Goal: Task Accomplishment & Management: Manage account settings

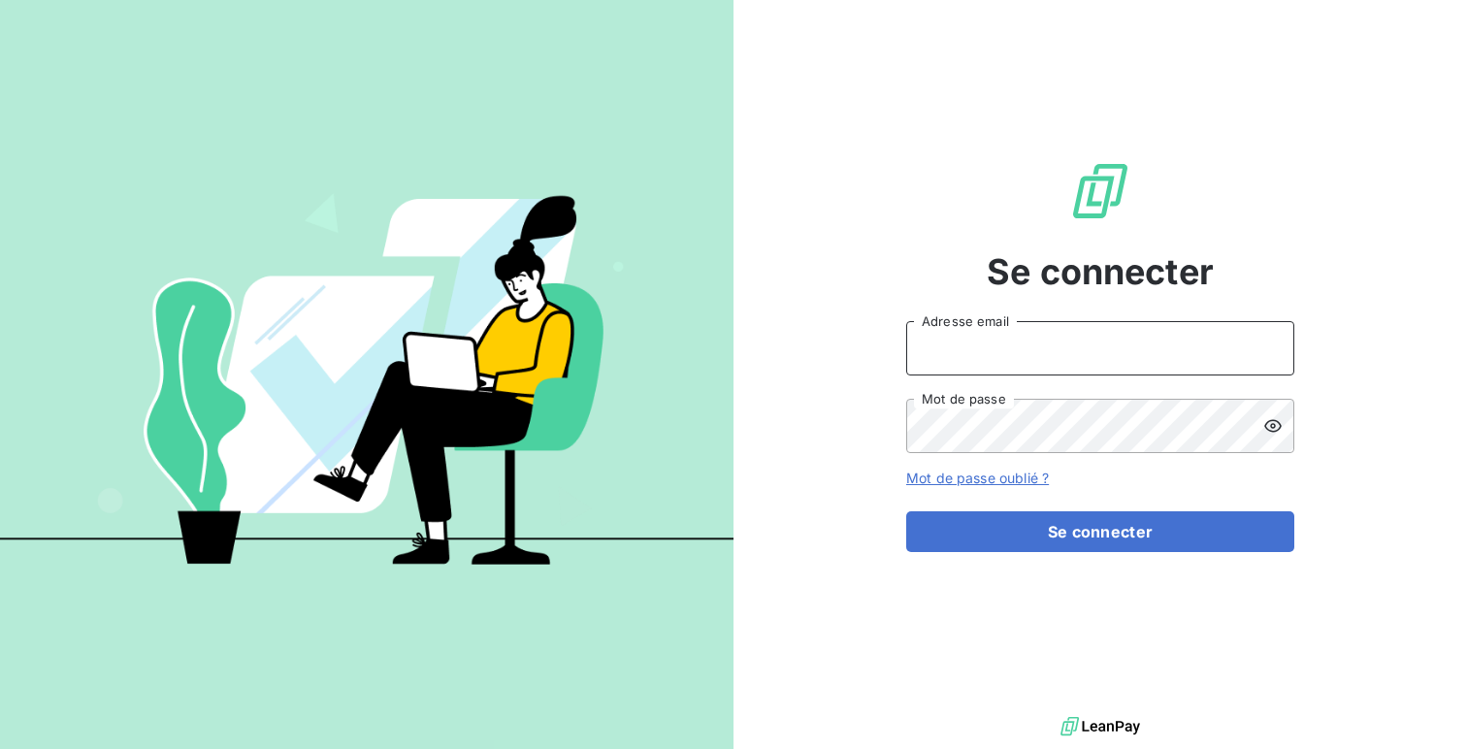
click at [1012, 338] on input "Adresse email" at bounding box center [1100, 348] width 388 height 54
type input "admin@pesmetal"
click at [906, 511] on button "Se connecter" at bounding box center [1100, 531] width 388 height 41
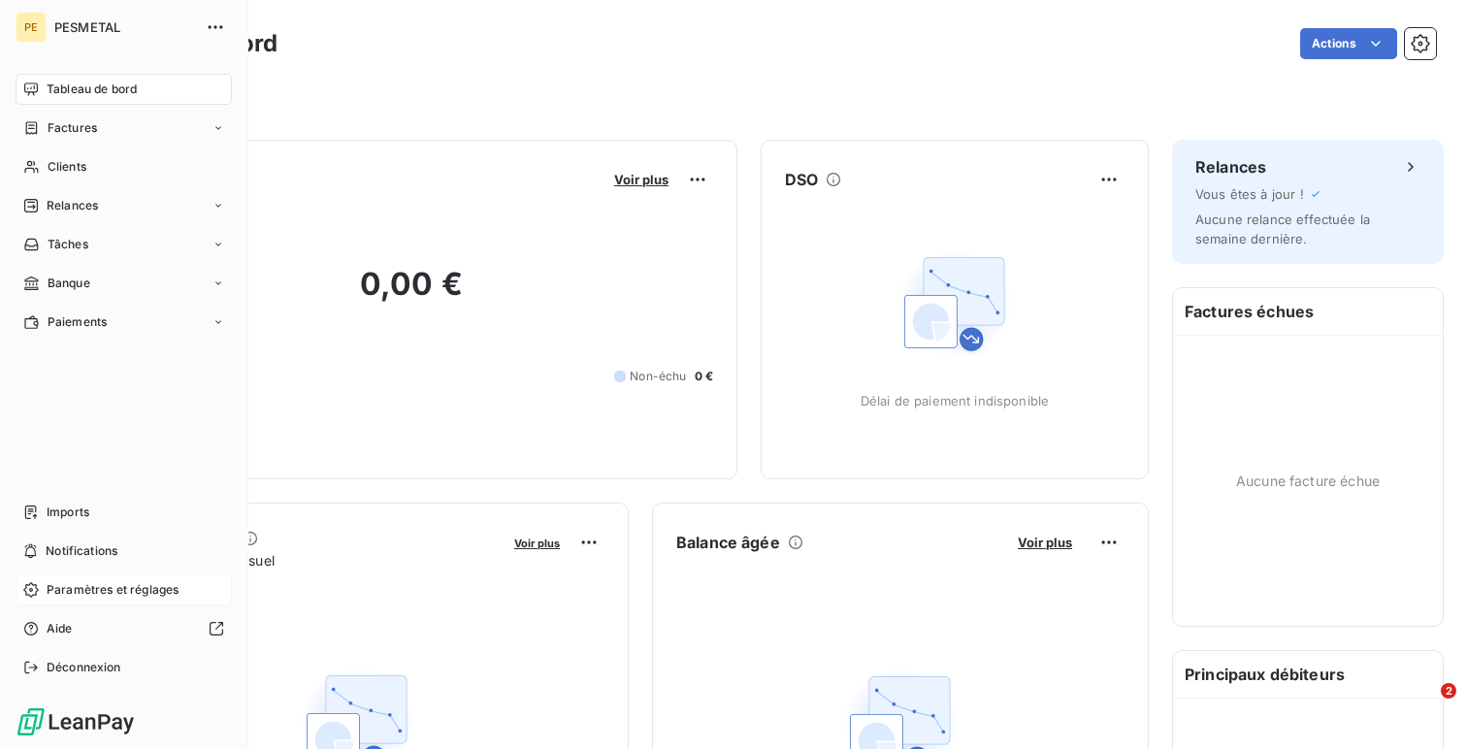
click at [66, 597] on span "Paramètres et réglages" at bounding box center [113, 589] width 132 height 17
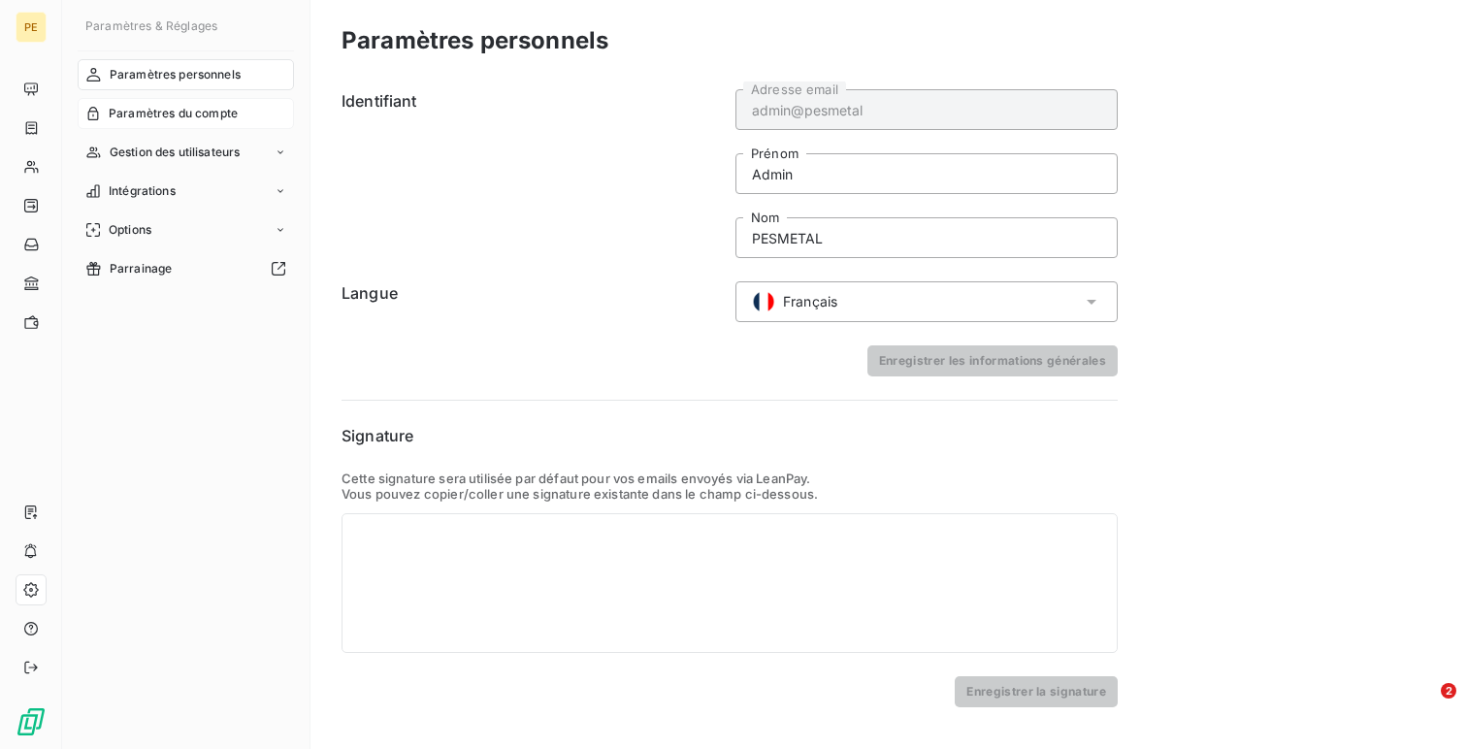
click at [130, 116] on span "Paramètres du compte" at bounding box center [173, 113] width 129 height 17
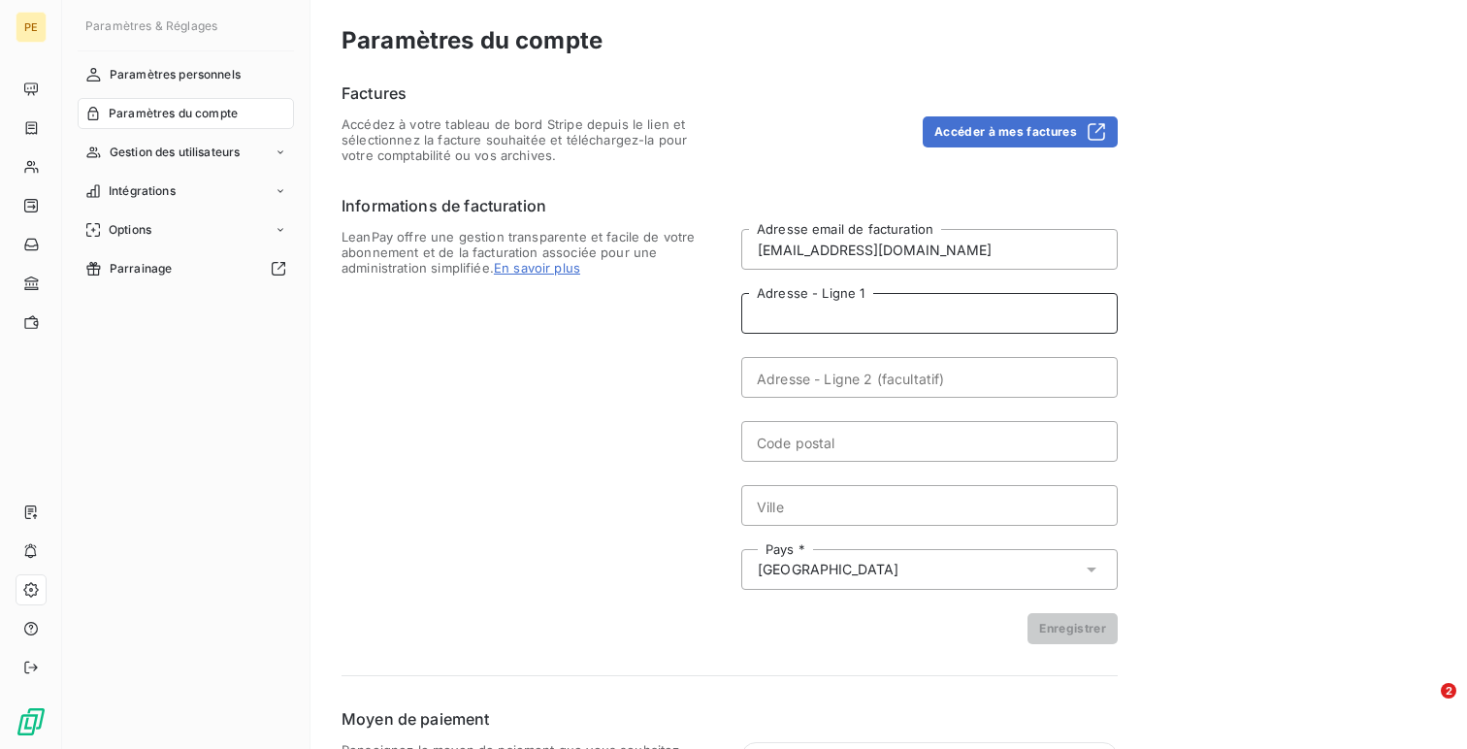
click at [871, 307] on input "Adresse - Ligne 1" at bounding box center [929, 313] width 376 height 41
paste input "UL. [PERSON_NAME][STREET_ADDRESS]"
type input "UL. [PERSON_NAME] 31 41-400"
click at [826, 510] on input "Ville" at bounding box center [929, 505] width 376 height 41
paste input "[GEOGRAPHIC_DATA]"
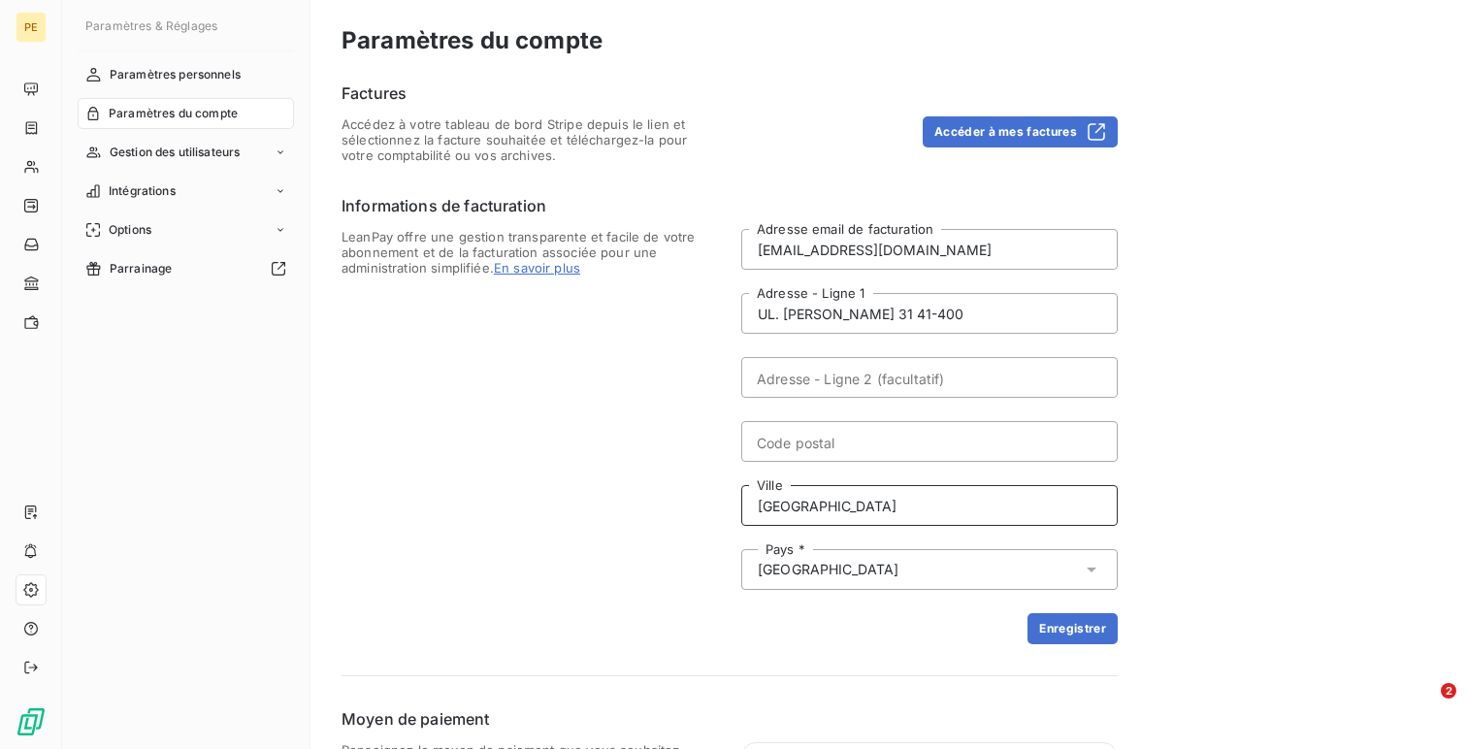
type input "[GEOGRAPHIC_DATA]"
click at [819, 569] on div "Pays * [GEOGRAPHIC_DATA]" at bounding box center [929, 569] width 376 height 41
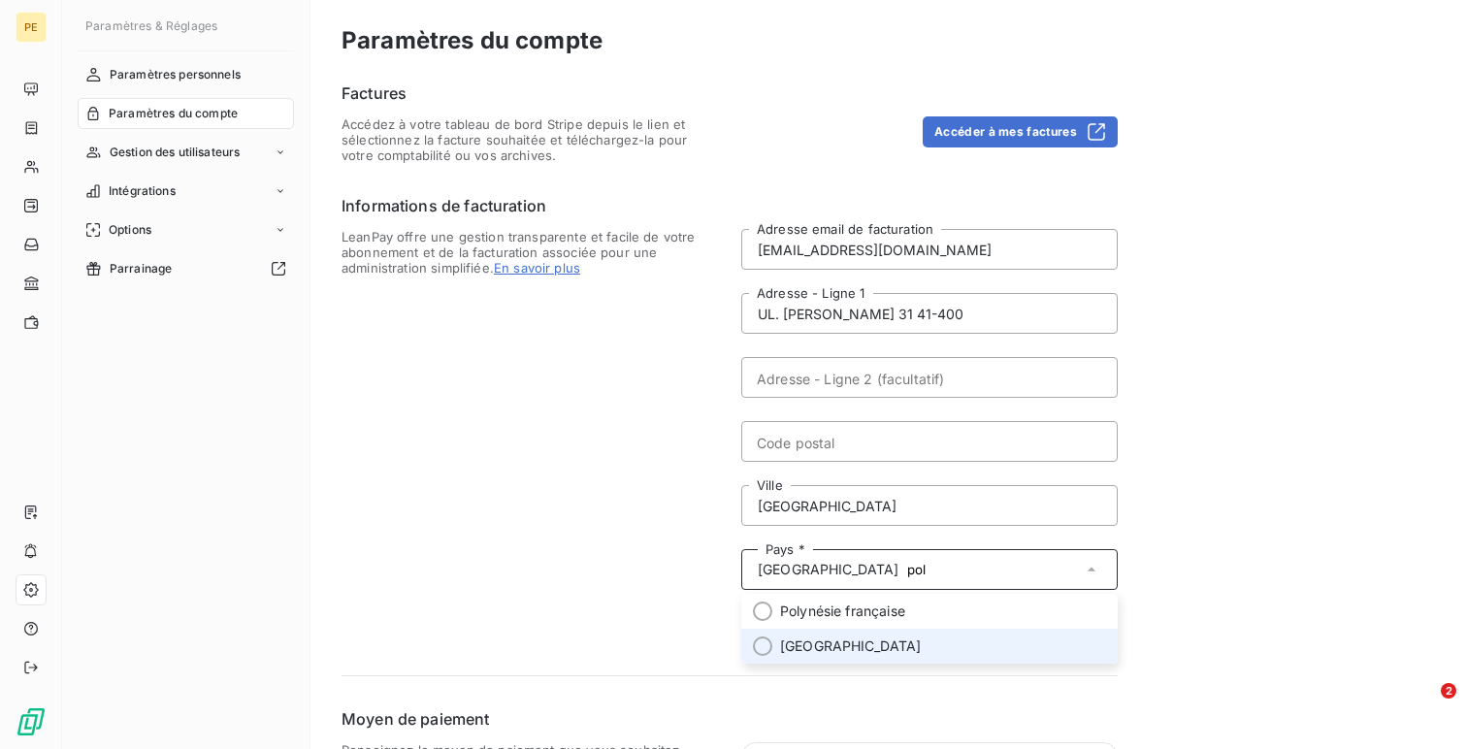
click at [813, 635] on li "[GEOGRAPHIC_DATA]" at bounding box center [929, 646] width 376 height 35
type input "pol"
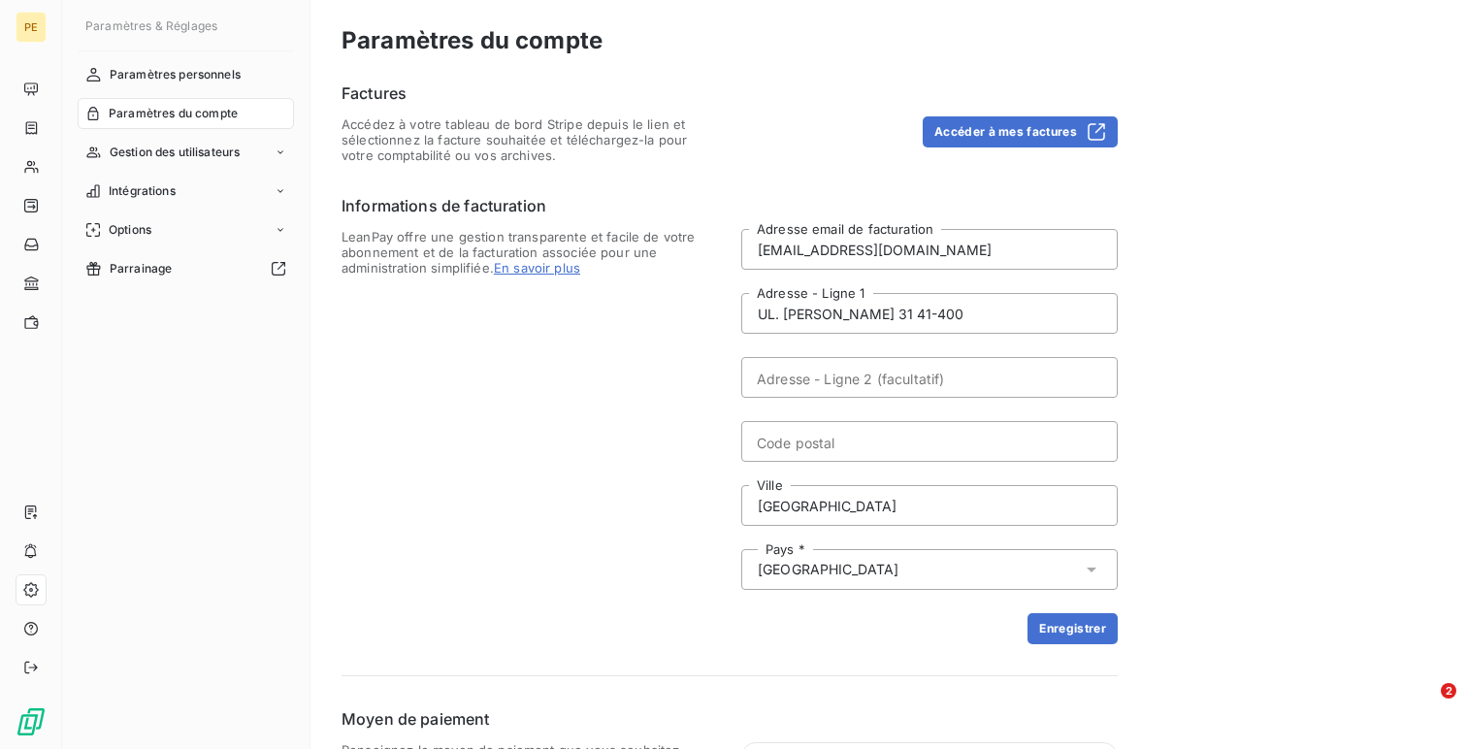
click at [701, 497] on span "LeanPay offre une gestion transparente et facile de votre abonnement et de la f…" at bounding box center [529, 436] width 376 height 415
click at [802, 375] on input "Adresse - Ligne 2 (facultatif)" at bounding box center [929, 377] width 376 height 41
paste input "ODPOWIEDZIALNOŚCIĄ"
type input "ODPOWIEDZIALNOŚCIĄ"
click at [1084, 642] on button "Enregistrer" at bounding box center [1072, 628] width 90 height 31
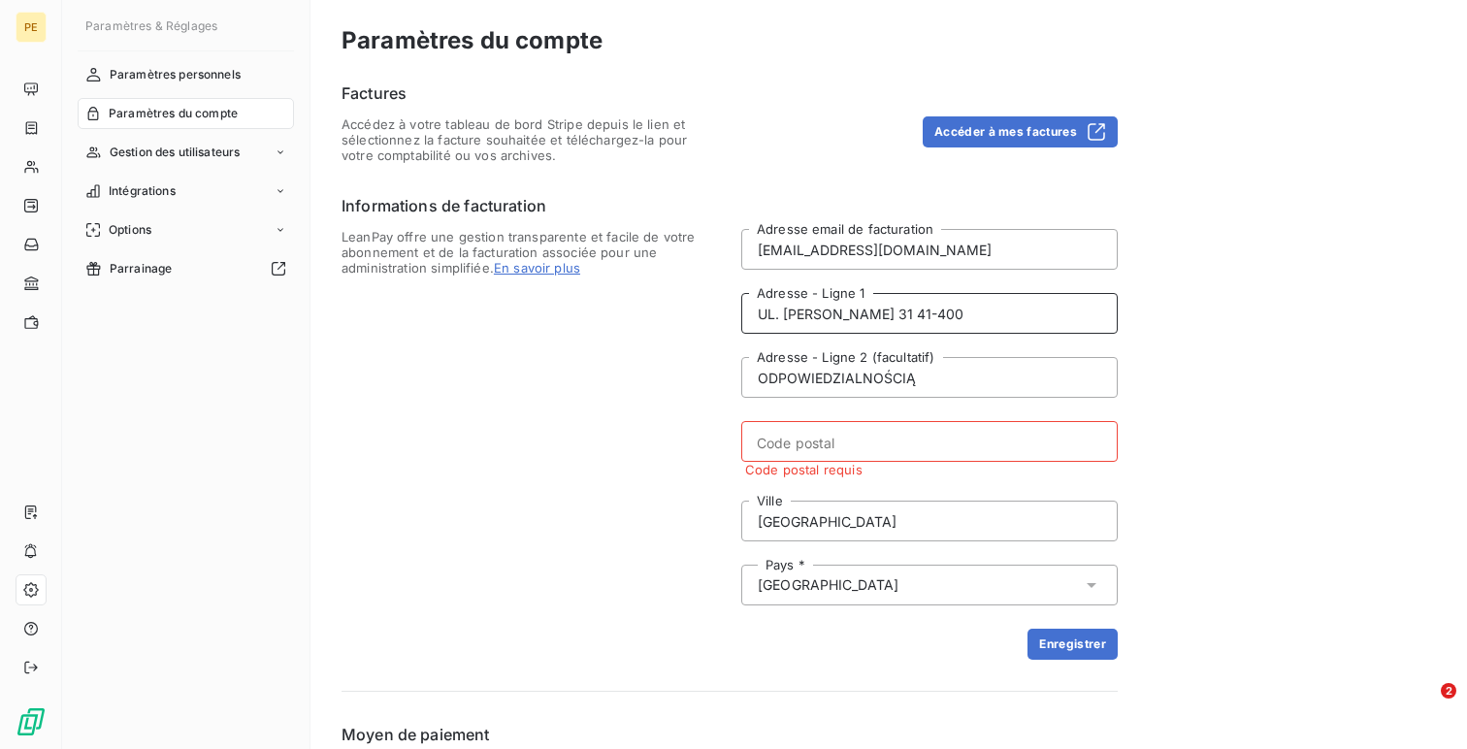
drag, startPoint x: 954, startPoint y: 312, endPoint x: 898, endPoint y: 310, distance: 55.3
click at [898, 310] on input "UL. [PERSON_NAME] 31 41-400" at bounding box center [929, 313] width 376 height 41
type input "UL. [PERSON_NAME][STREET_ADDRESS]"
click at [826, 432] on input "Code postal" at bounding box center [929, 441] width 376 height 41
paste input "41-400"
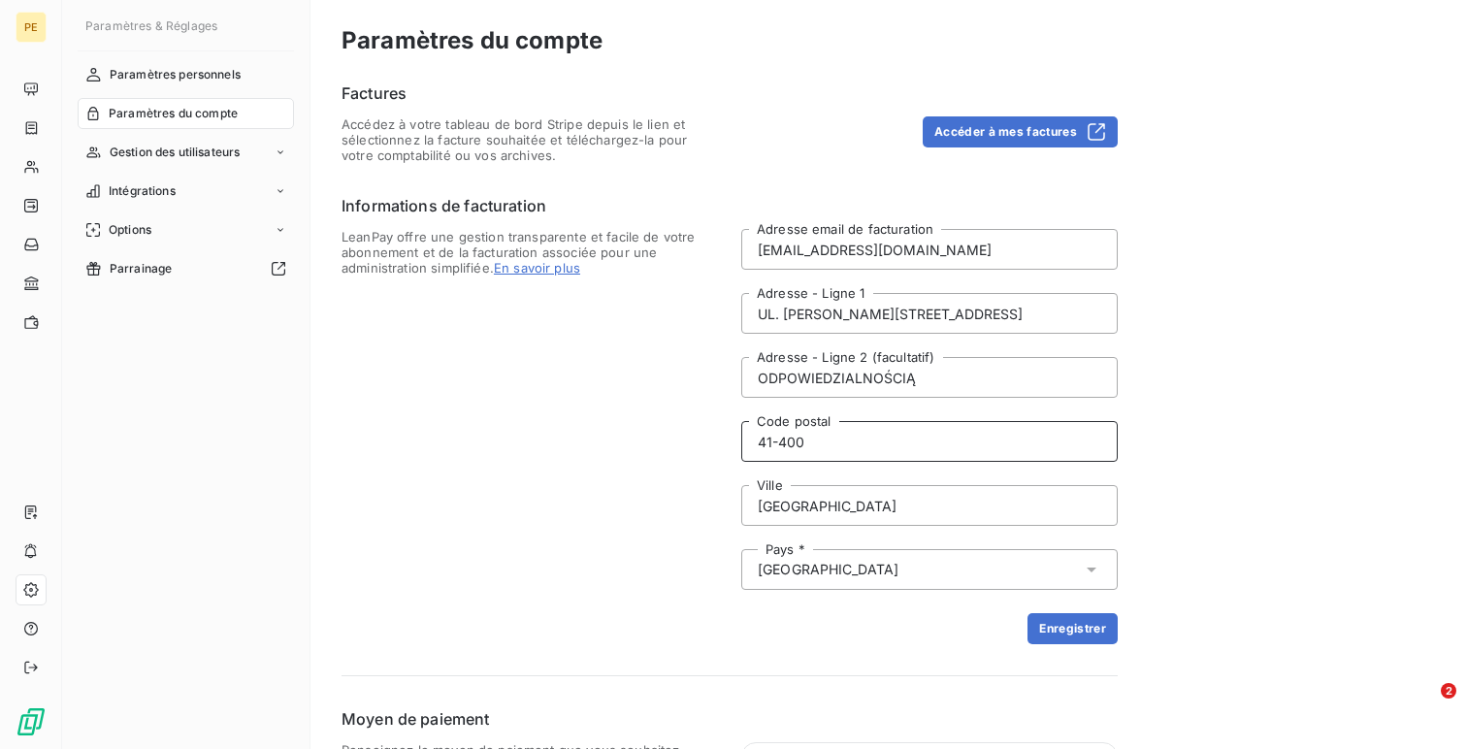
type input "41-400"
click at [695, 436] on span "LeanPay offre une gestion transparente et facile de votre abonnement et de la f…" at bounding box center [529, 436] width 376 height 415
click at [821, 508] on input "[GEOGRAPHIC_DATA]" at bounding box center [929, 505] width 376 height 41
click at [628, 535] on span "LeanPay offre une gestion transparente et facile de votre abonnement et de la f…" at bounding box center [529, 436] width 376 height 415
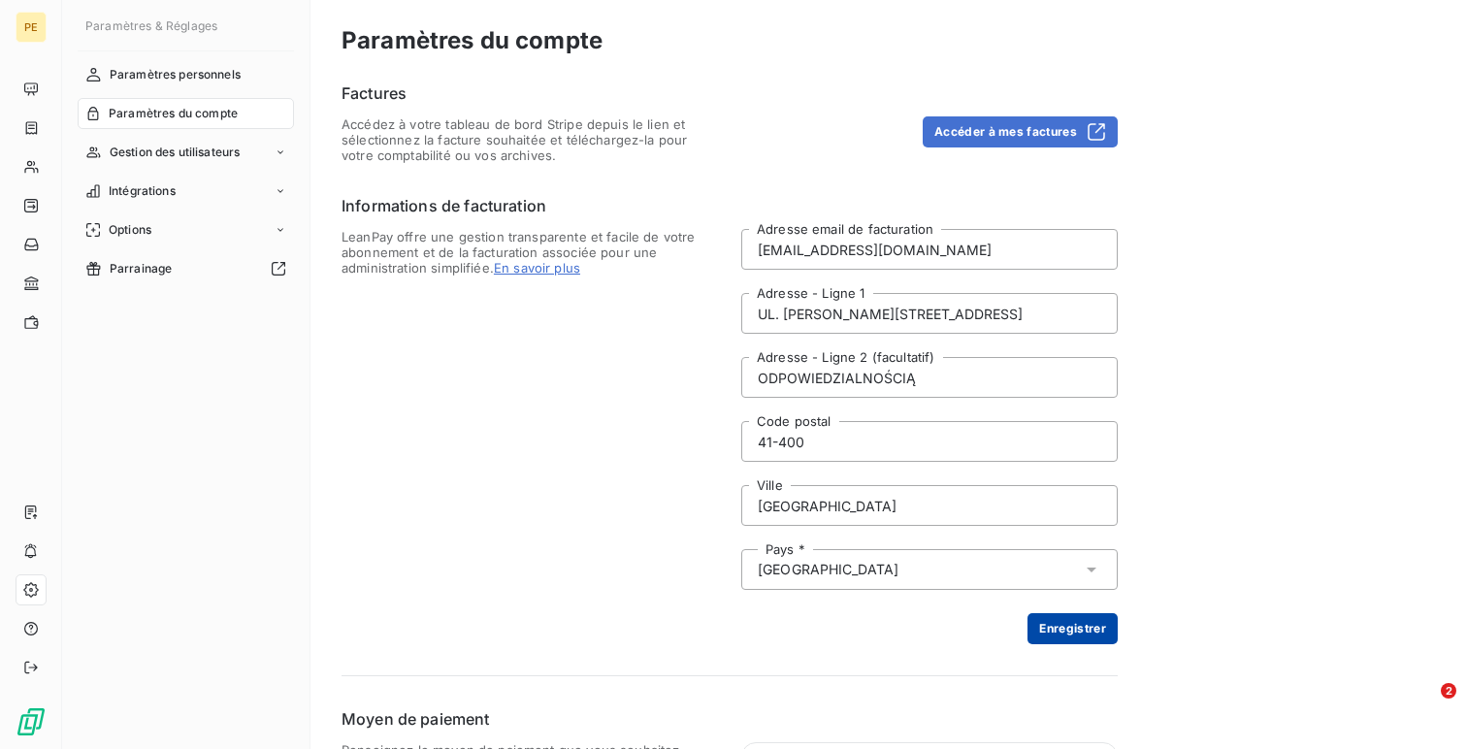
click at [1082, 621] on button "Enregistrer" at bounding box center [1072, 628] width 90 height 31
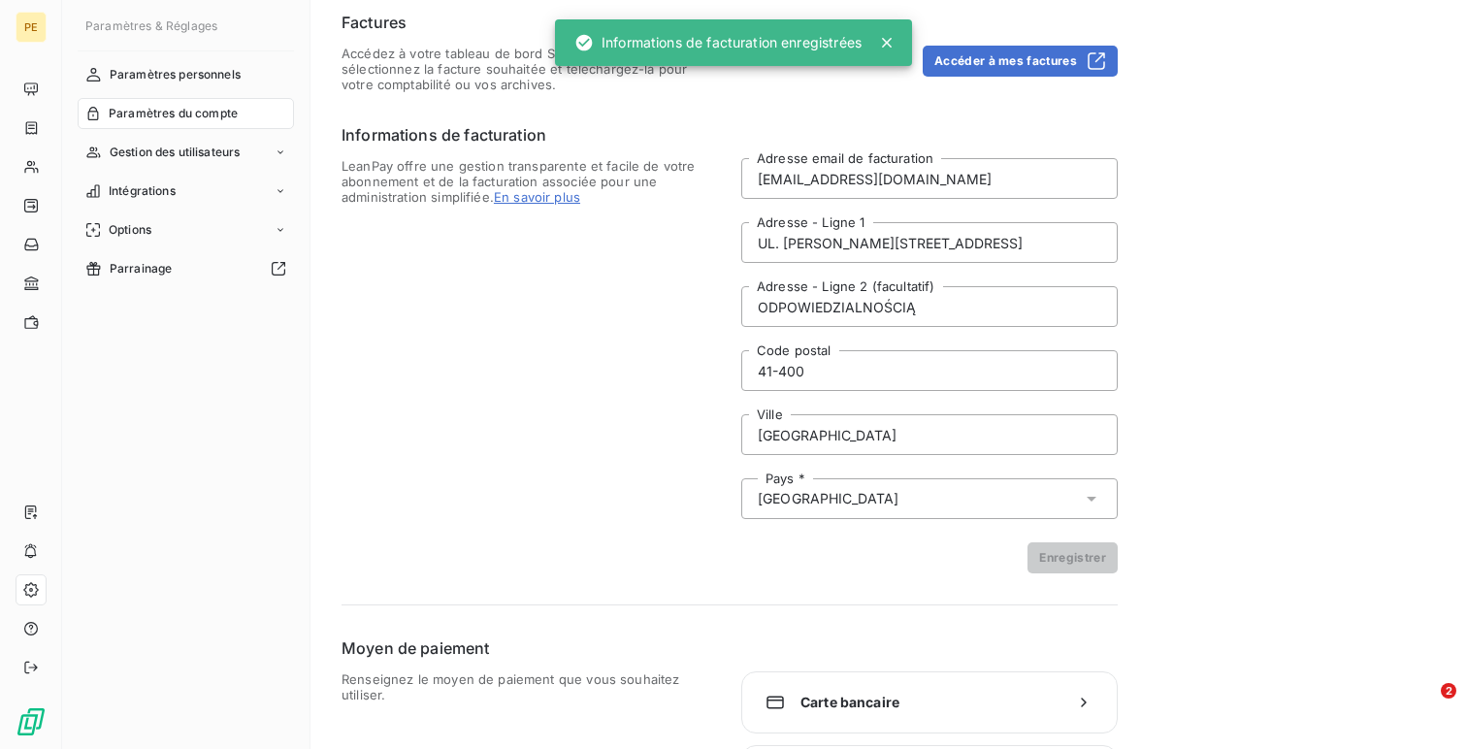
scroll to position [152, 0]
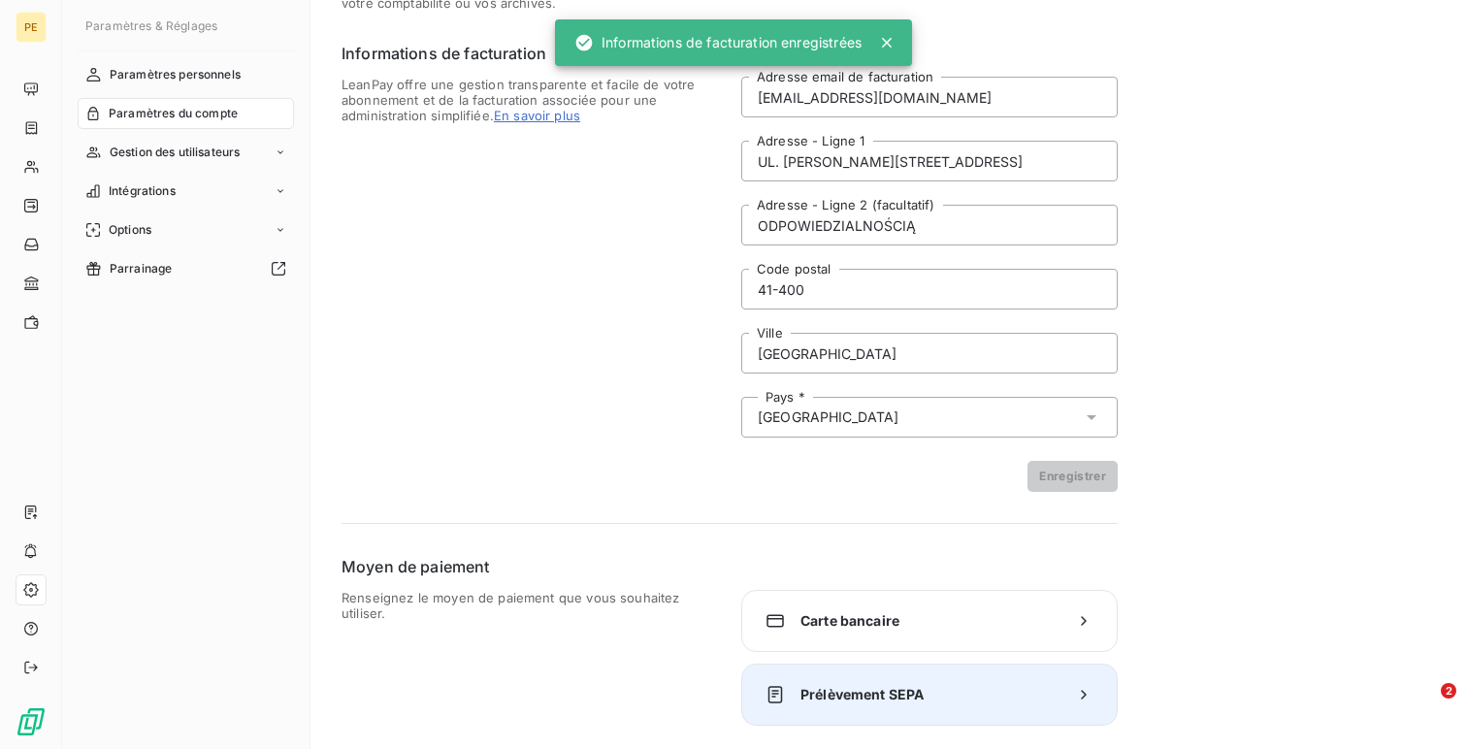
click at [836, 691] on span "Prélèvement SEPA" at bounding box center [929, 694] width 258 height 19
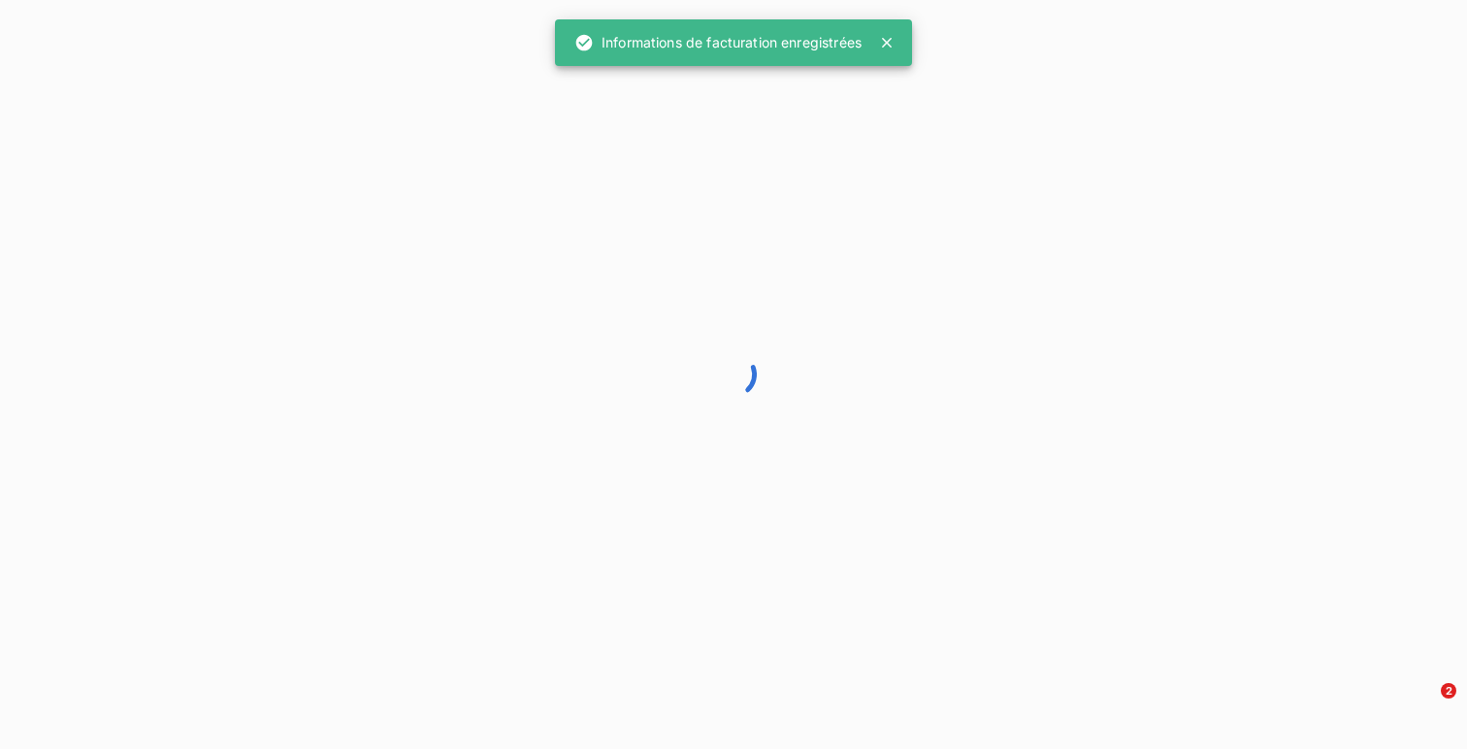
scroll to position [48, 0]
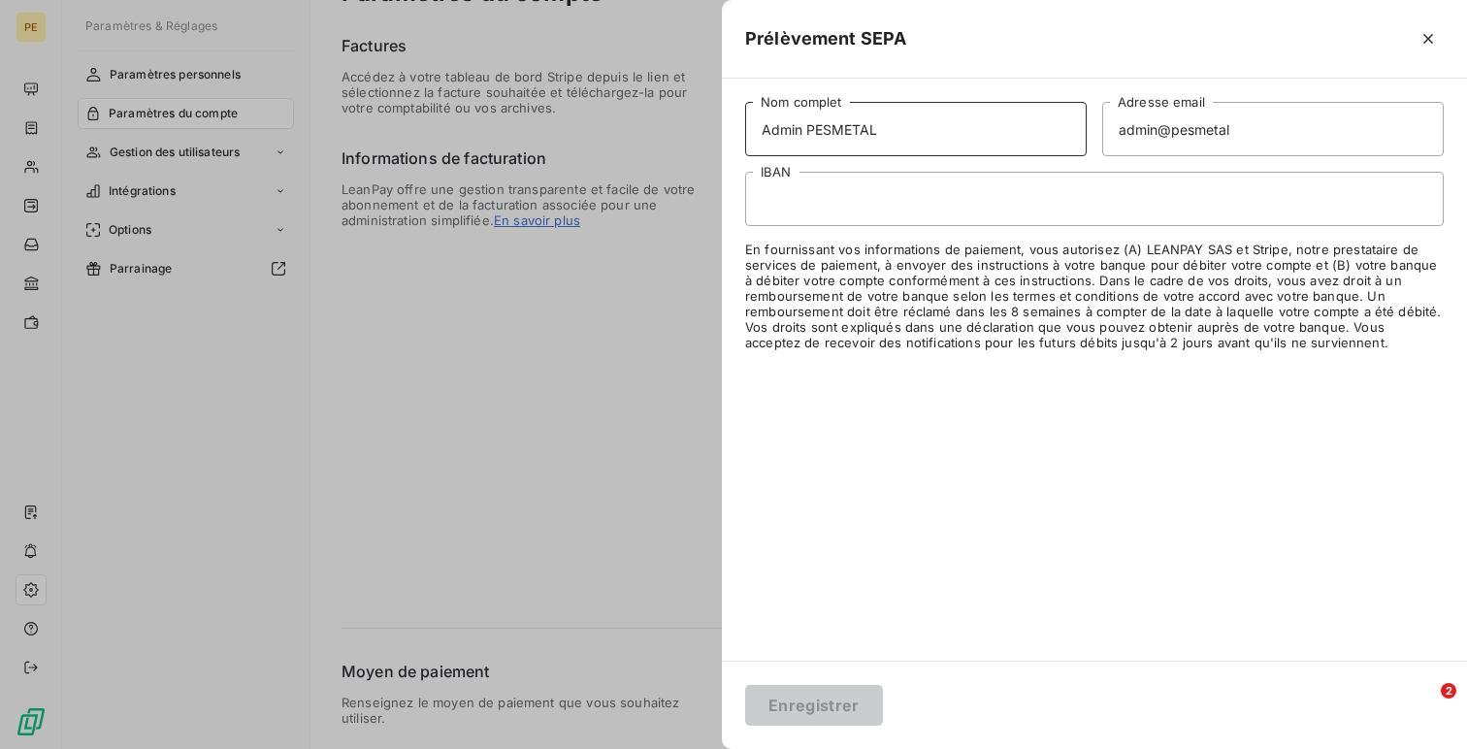
click at [779, 132] on input "Admin PESMETAL" at bounding box center [915, 129] width 341 height 54
type input "PESMETAL"
click at [1153, 119] on input "admin@pesmetal" at bounding box center [1272, 129] width 341 height 54
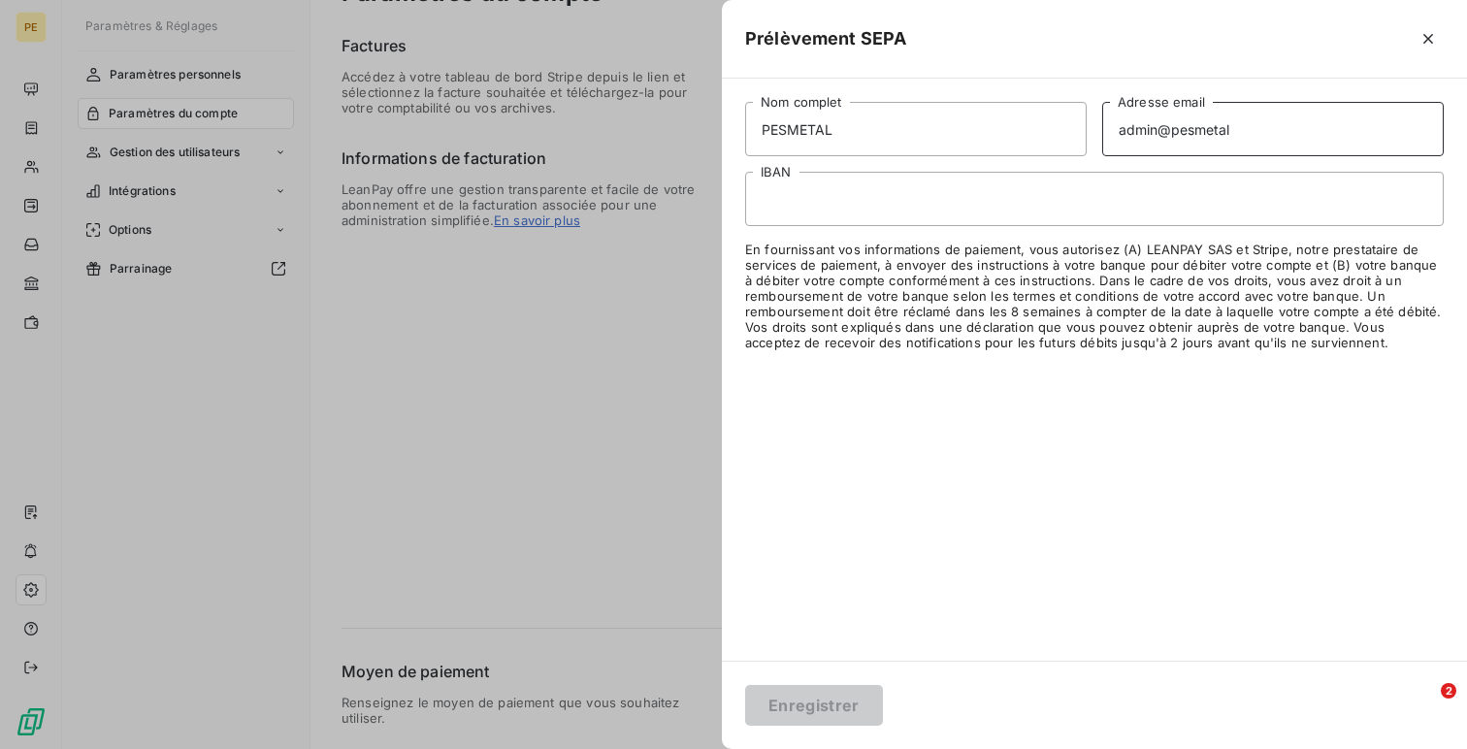
click at [1153, 119] on input "admin@pesmetal" at bounding box center [1272, 129] width 341 height 54
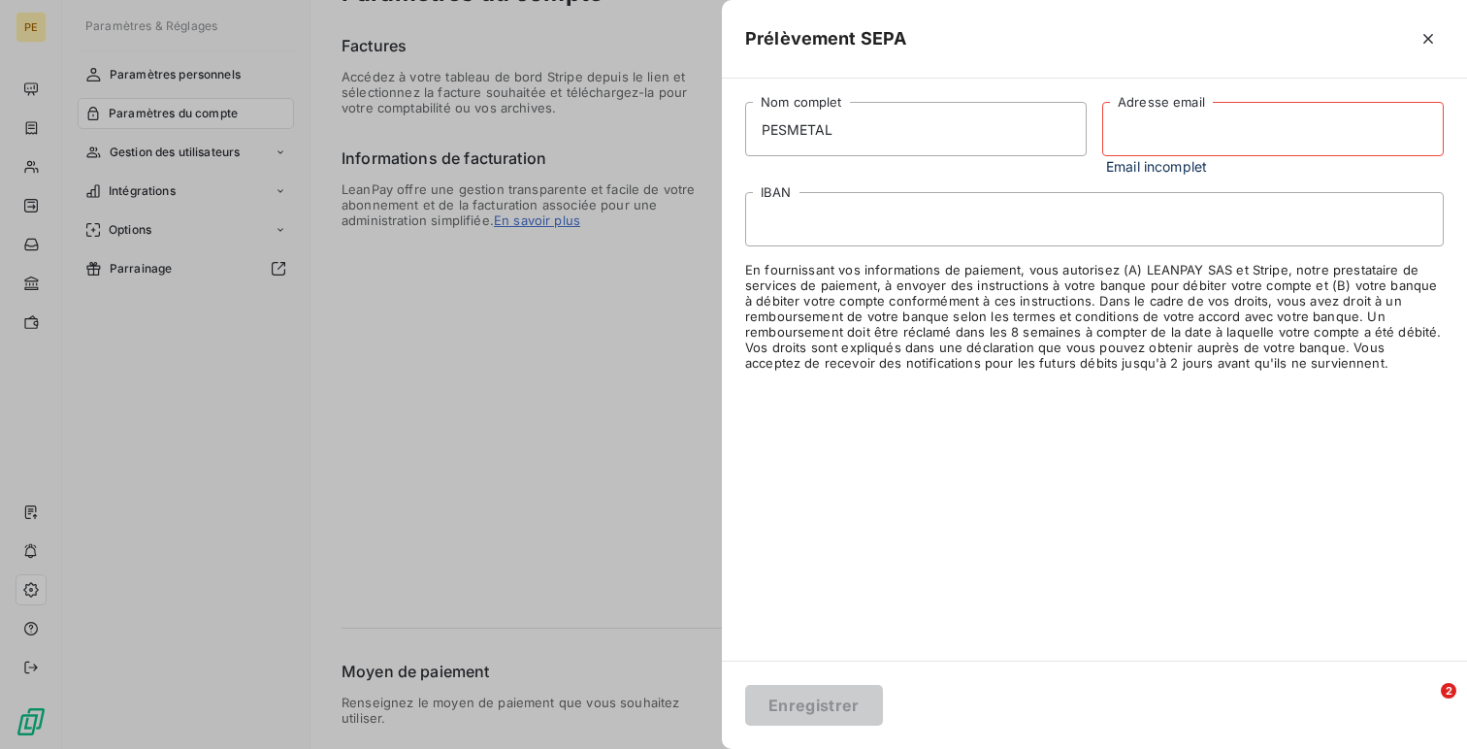
paste input "[EMAIL_ADDRESS][DOMAIN_NAME]"
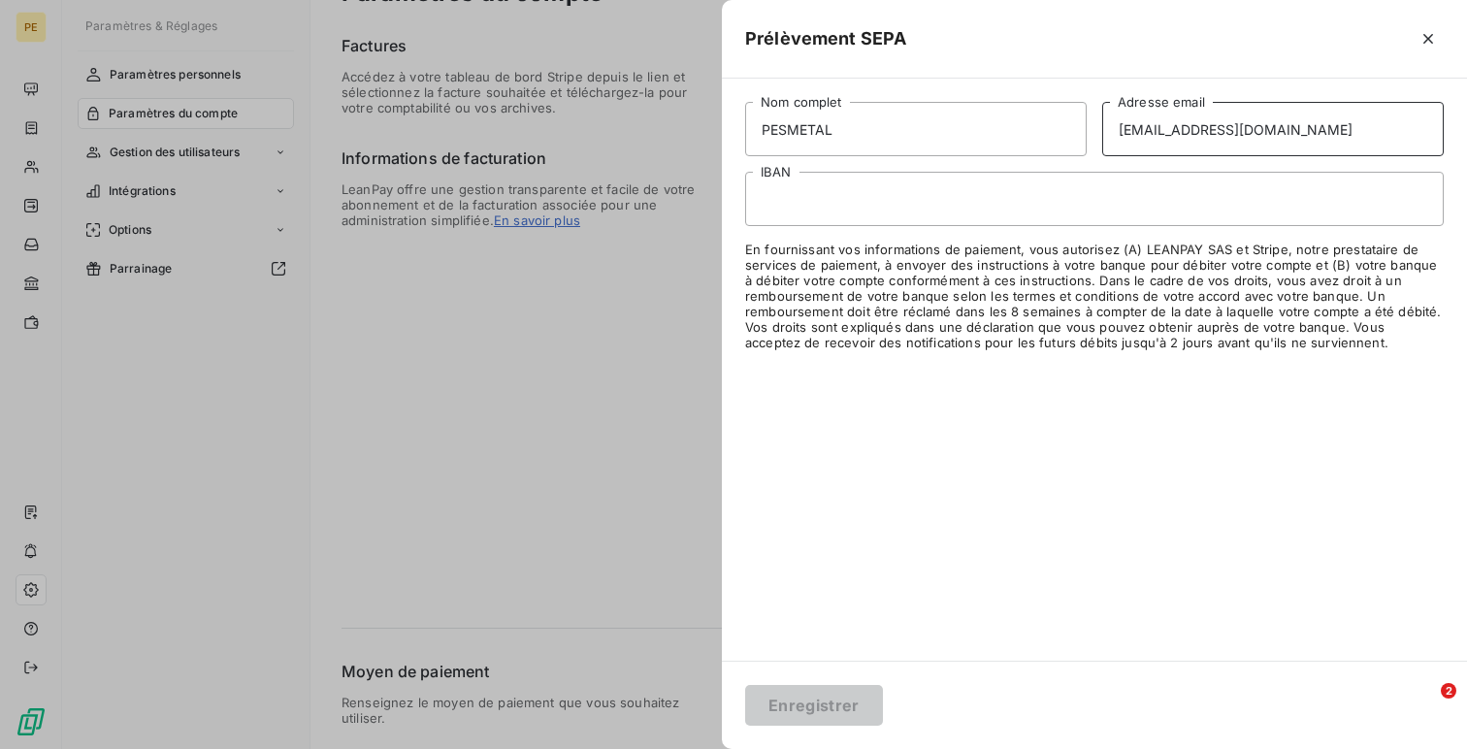
type input "[EMAIL_ADDRESS][DOMAIN_NAME]"
click at [809, 696] on button "Enregistrer" at bounding box center [814, 705] width 138 height 41
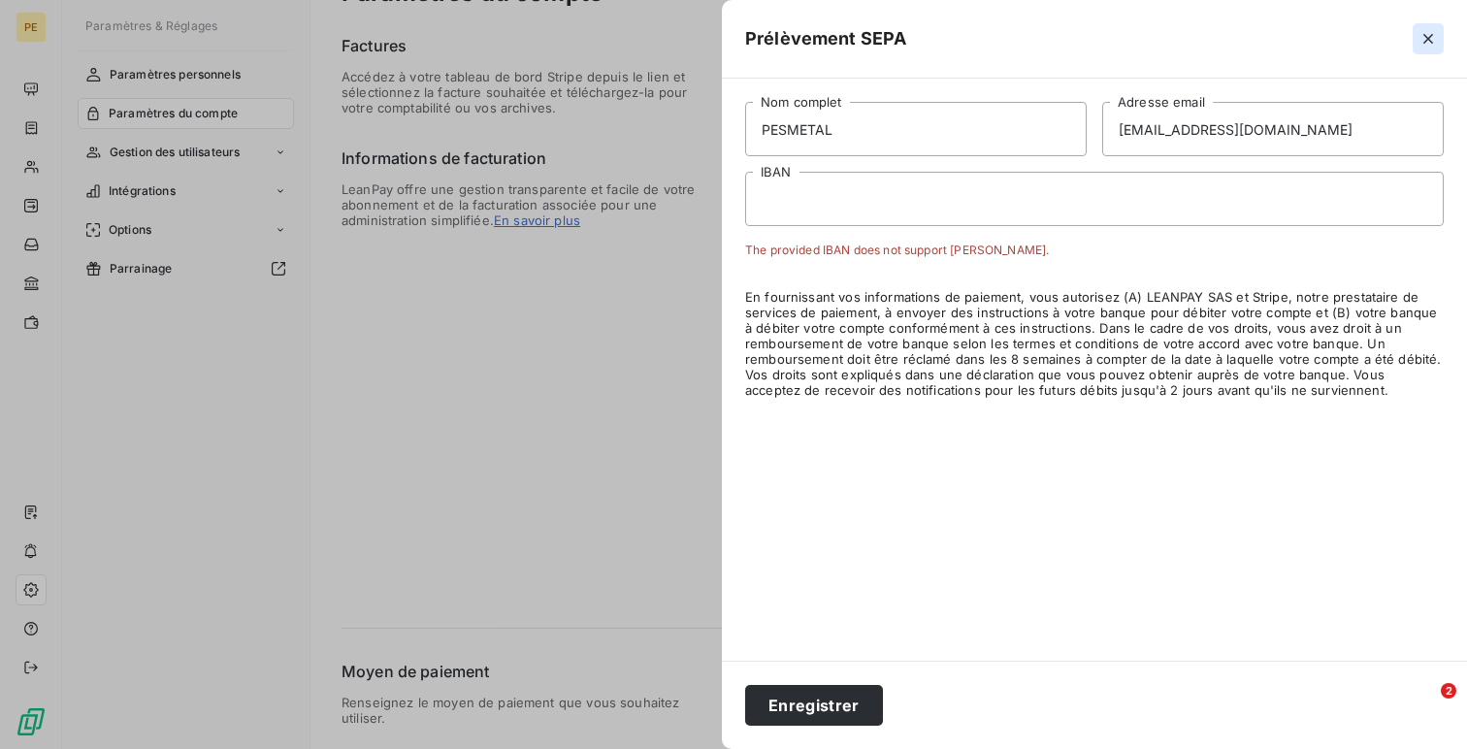
click at [1425, 35] on icon "button" at bounding box center [1428, 39] width 10 height 10
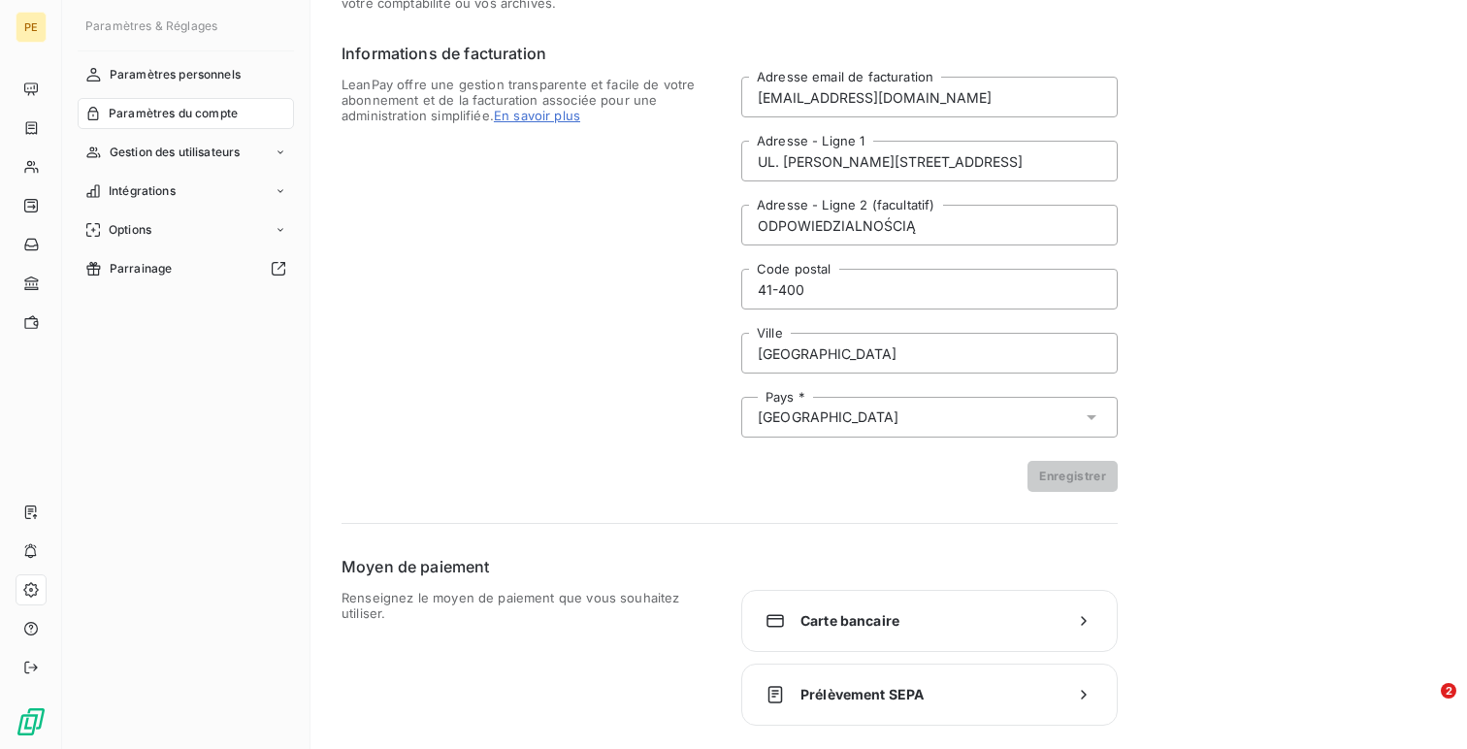
scroll to position [0, 0]
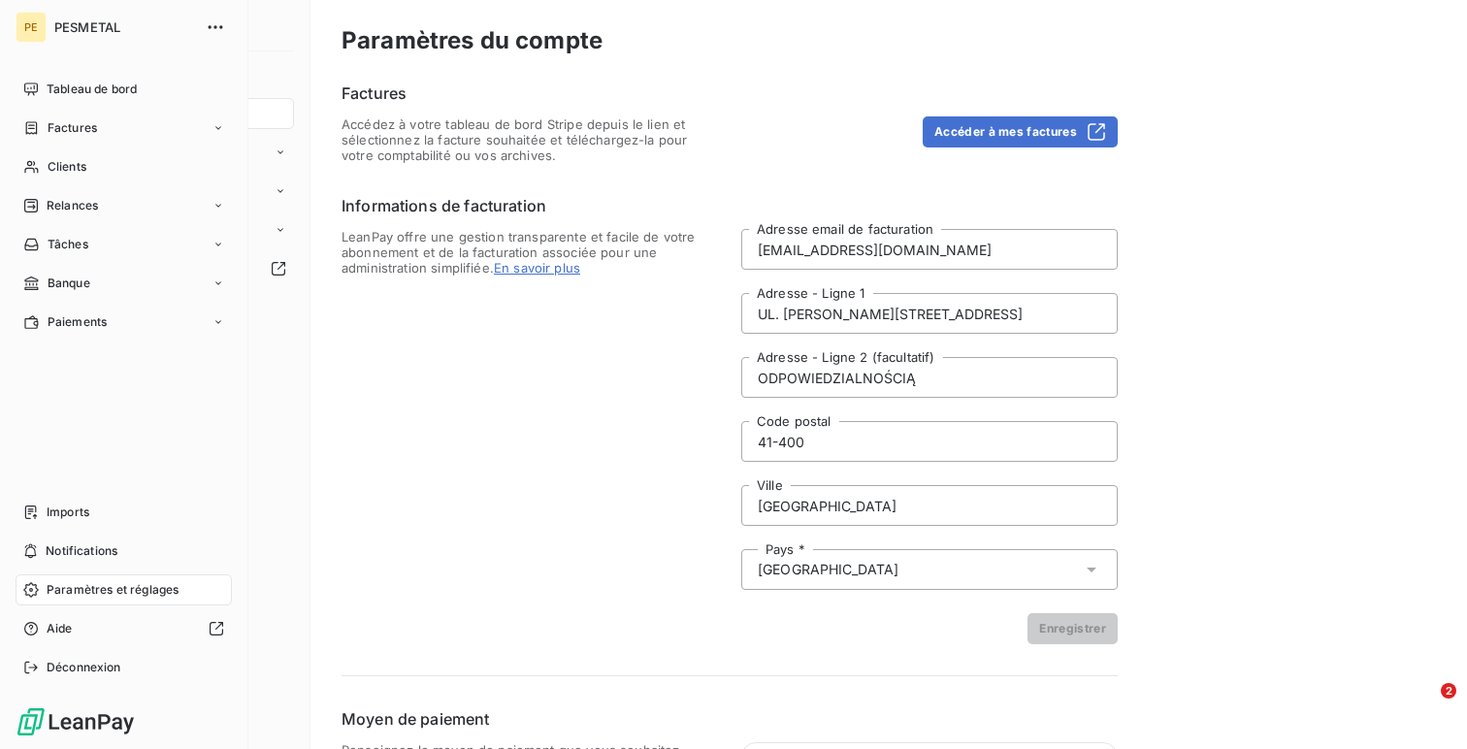
click at [56, 83] on span "Tableau de bord" at bounding box center [92, 89] width 90 height 17
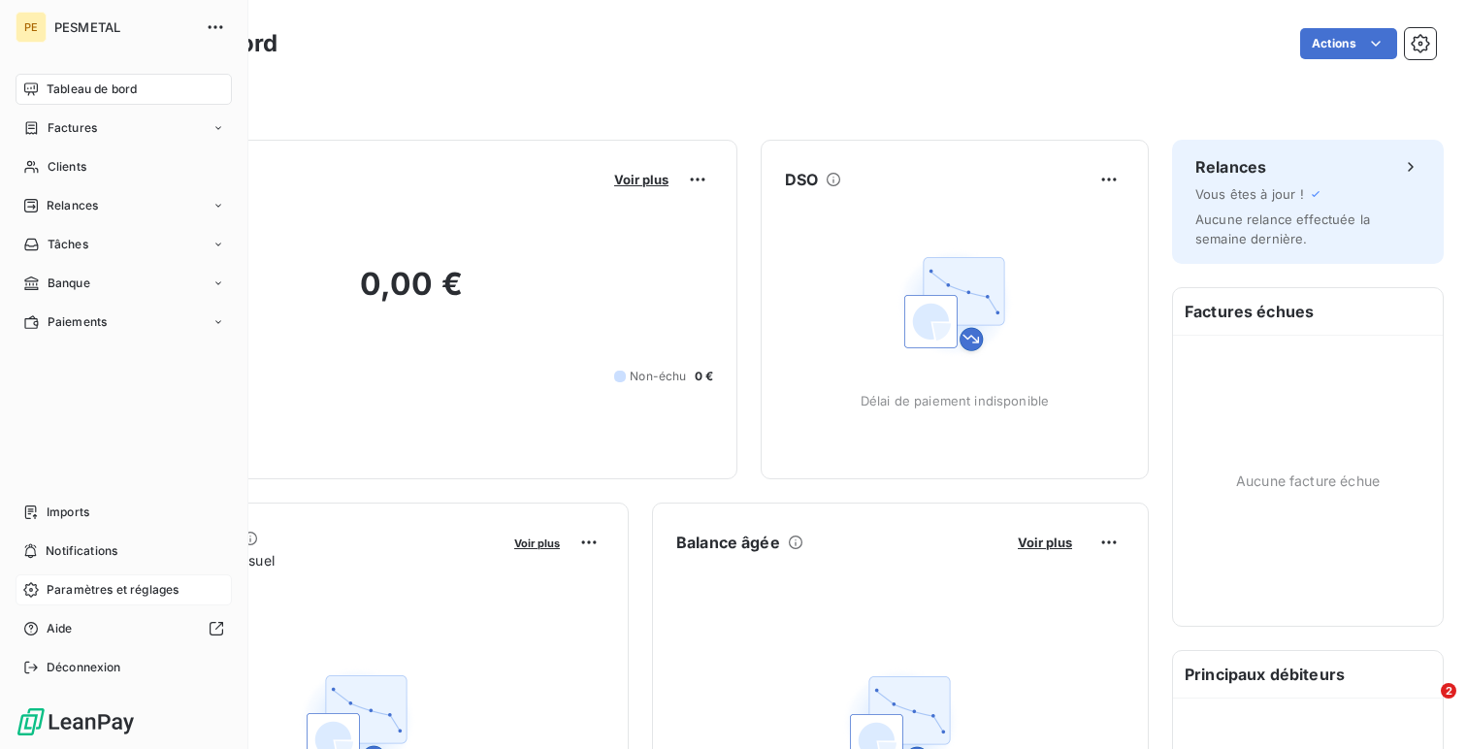
click at [33, 577] on div "Paramètres et réglages" at bounding box center [124, 589] width 216 height 31
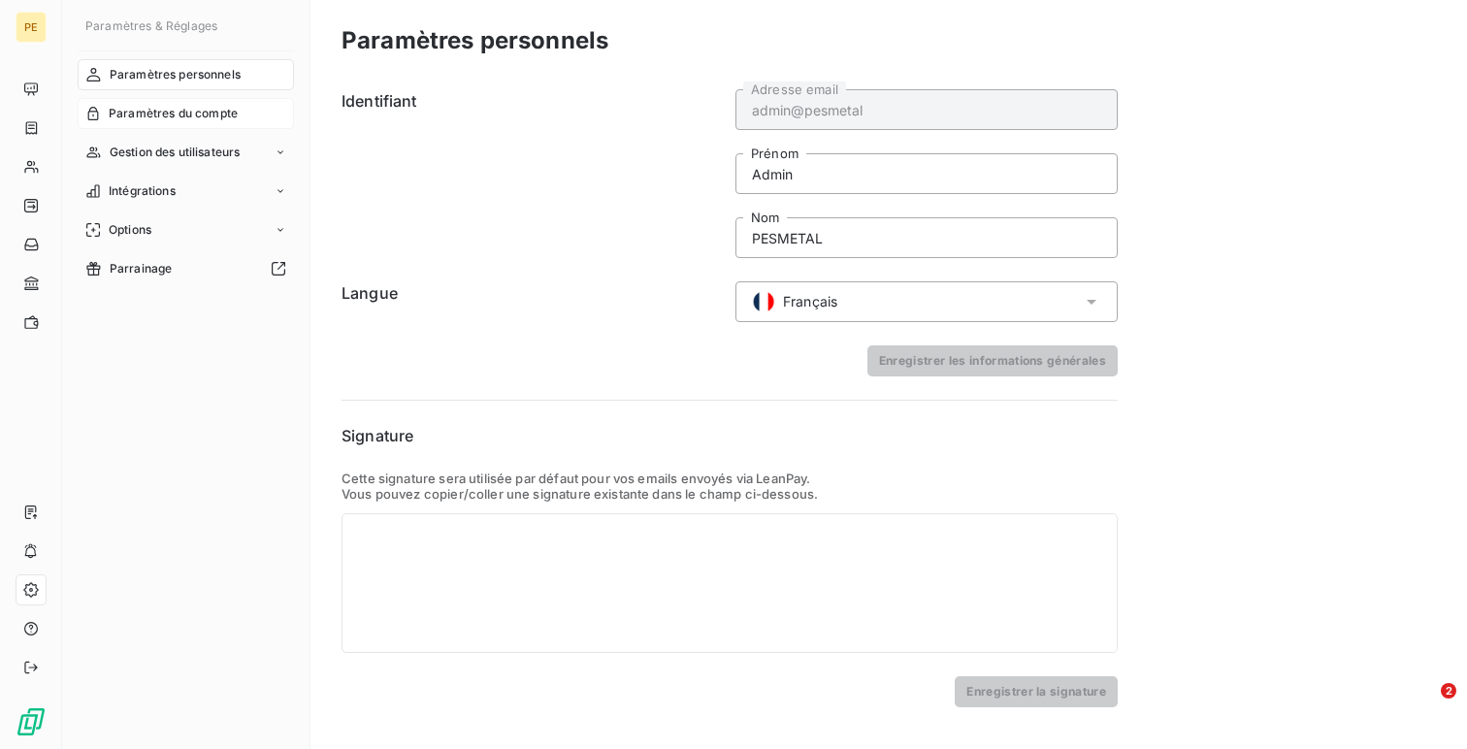
click at [152, 101] on div "Paramètres du compte" at bounding box center [186, 113] width 216 height 31
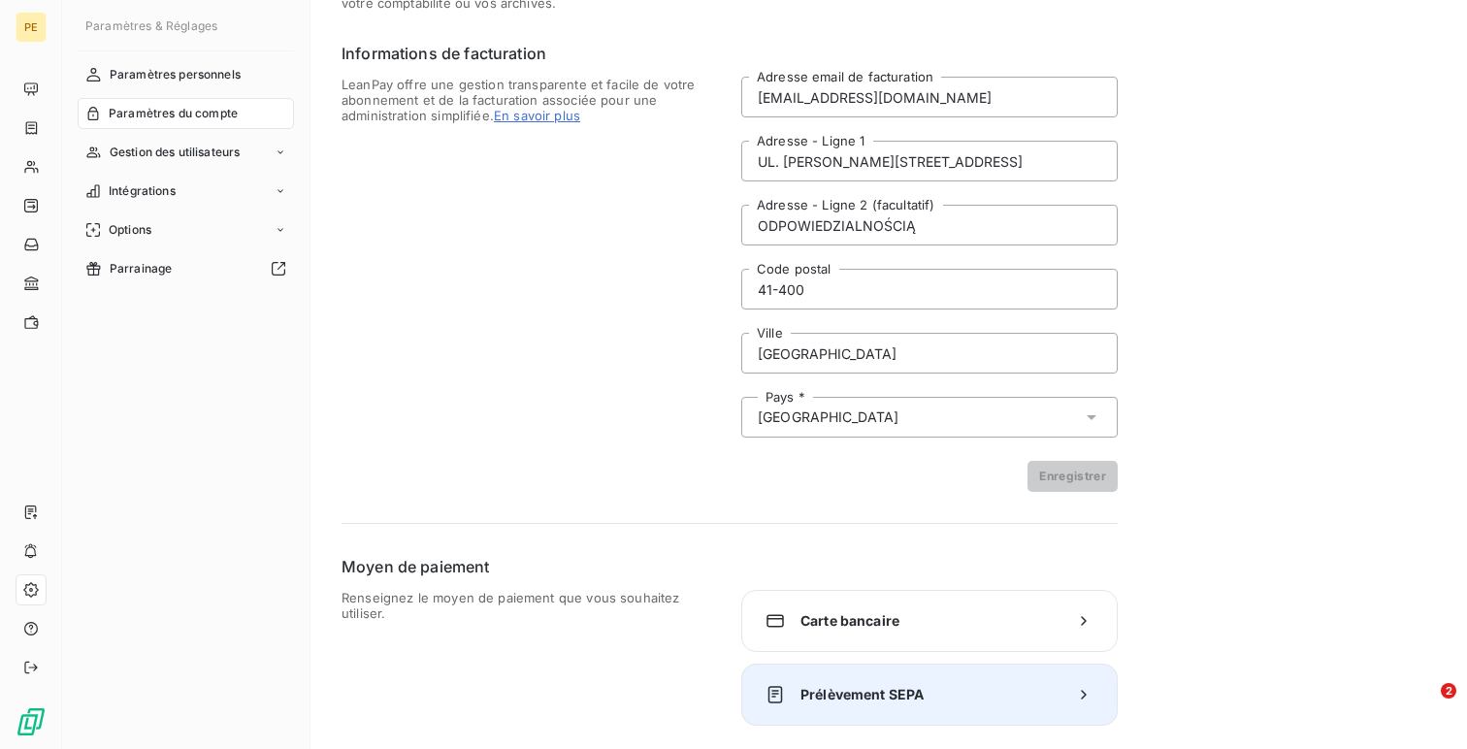
click at [825, 697] on span "Prélèvement SEPA" at bounding box center [929, 694] width 258 height 19
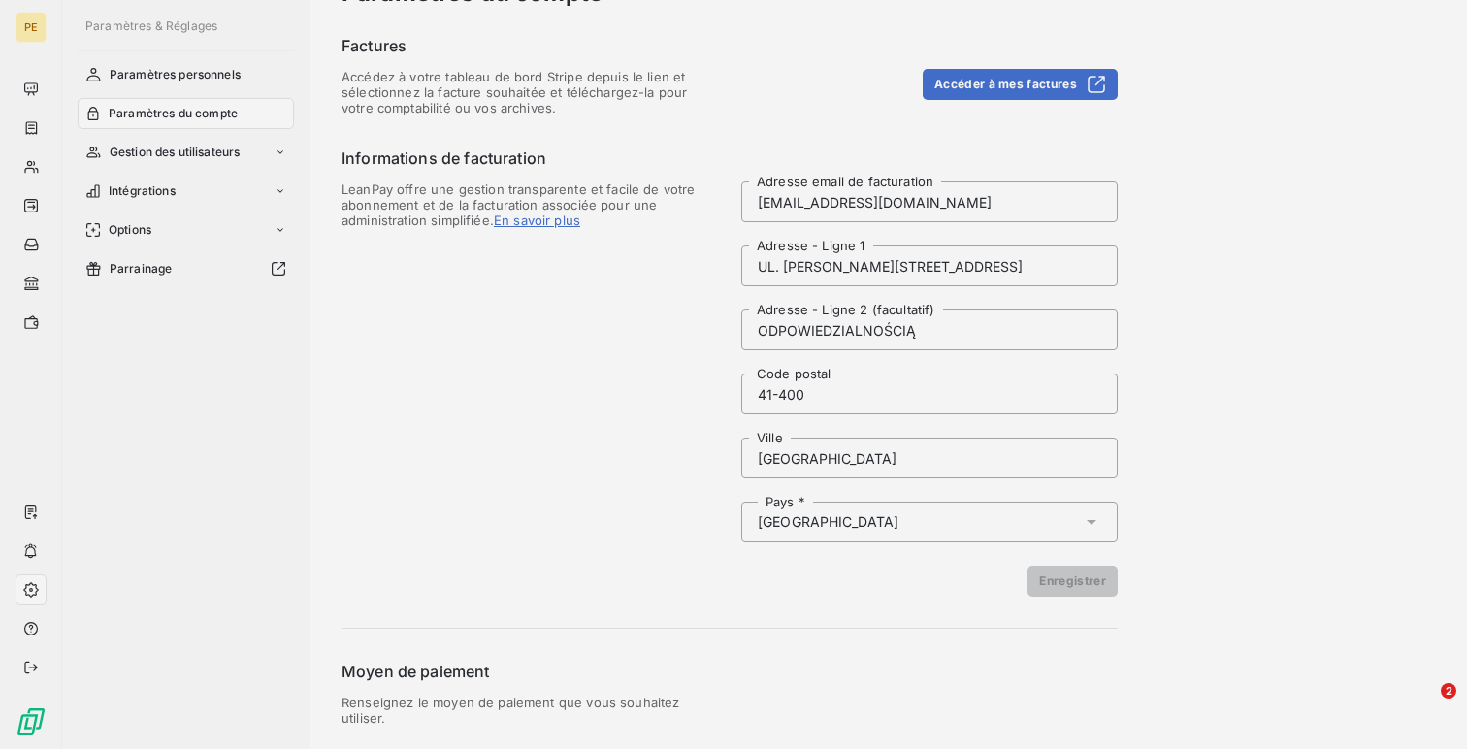
scroll to position [48, 0]
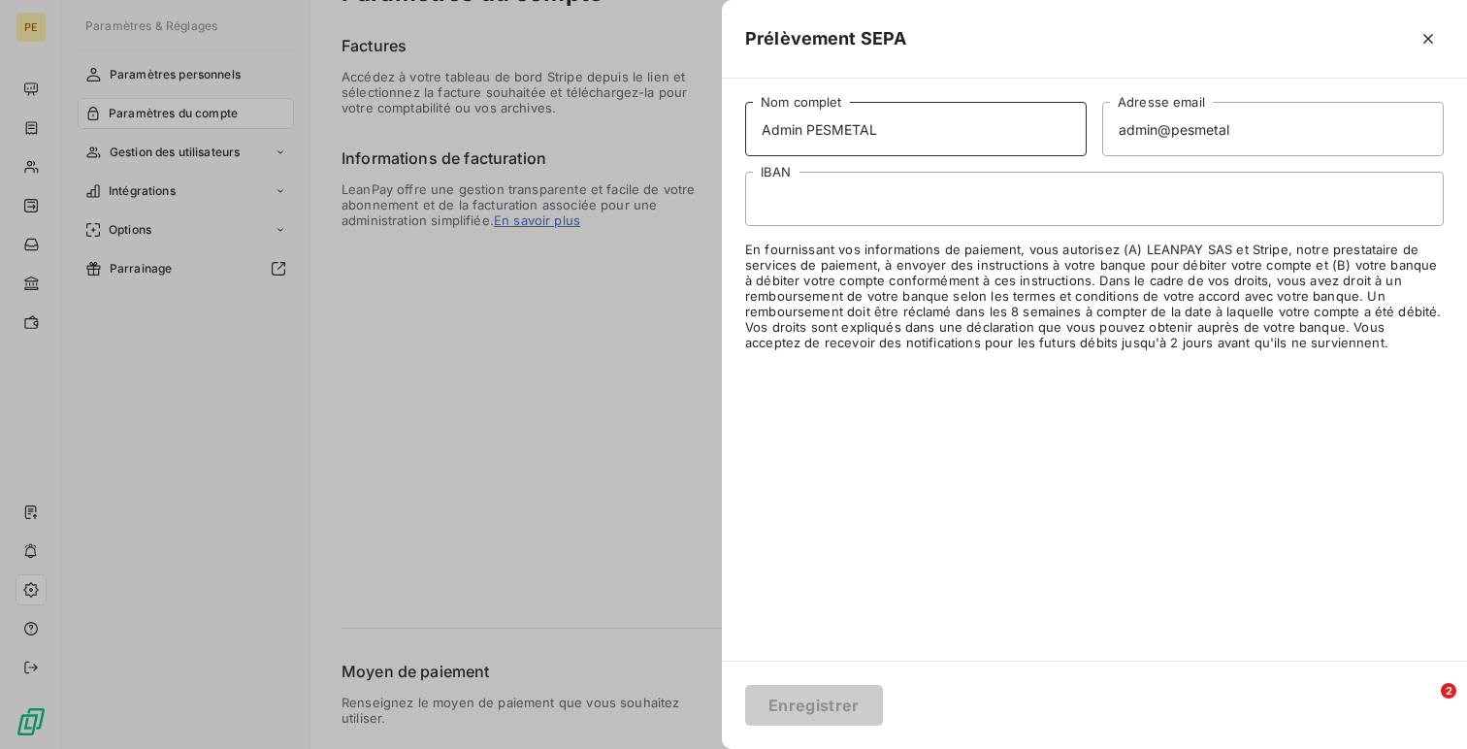
click at [800, 113] on input "Admin PESMETAL" at bounding box center [915, 129] width 341 height 54
click at [793, 128] on input "Admin PESMETAL" at bounding box center [915, 129] width 341 height 54
type input "PESMETAL"
click at [1050, 178] on div at bounding box center [1094, 199] width 698 height 54
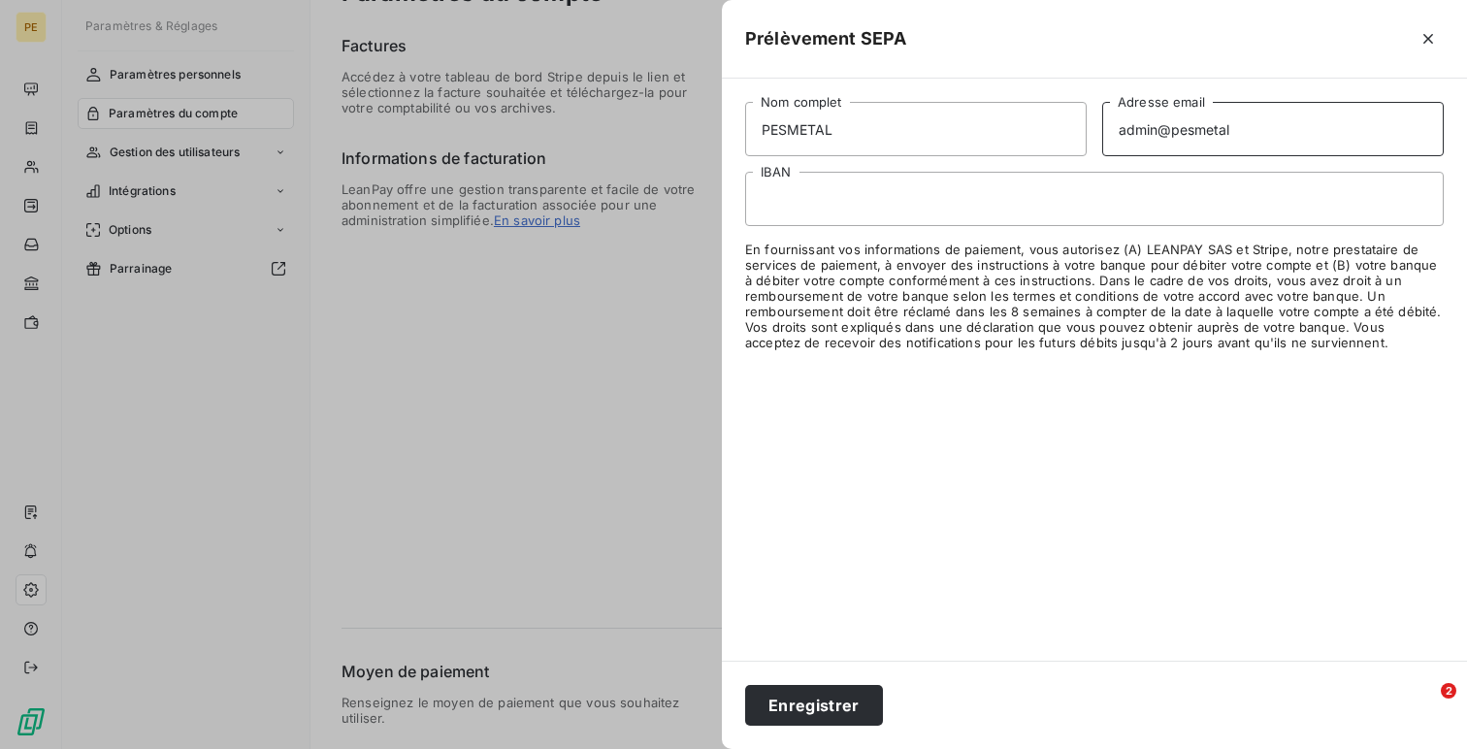
click at [1200, 125] on input "admin@pesmetal" at bounding box center [1272, 129] width 341 height 54
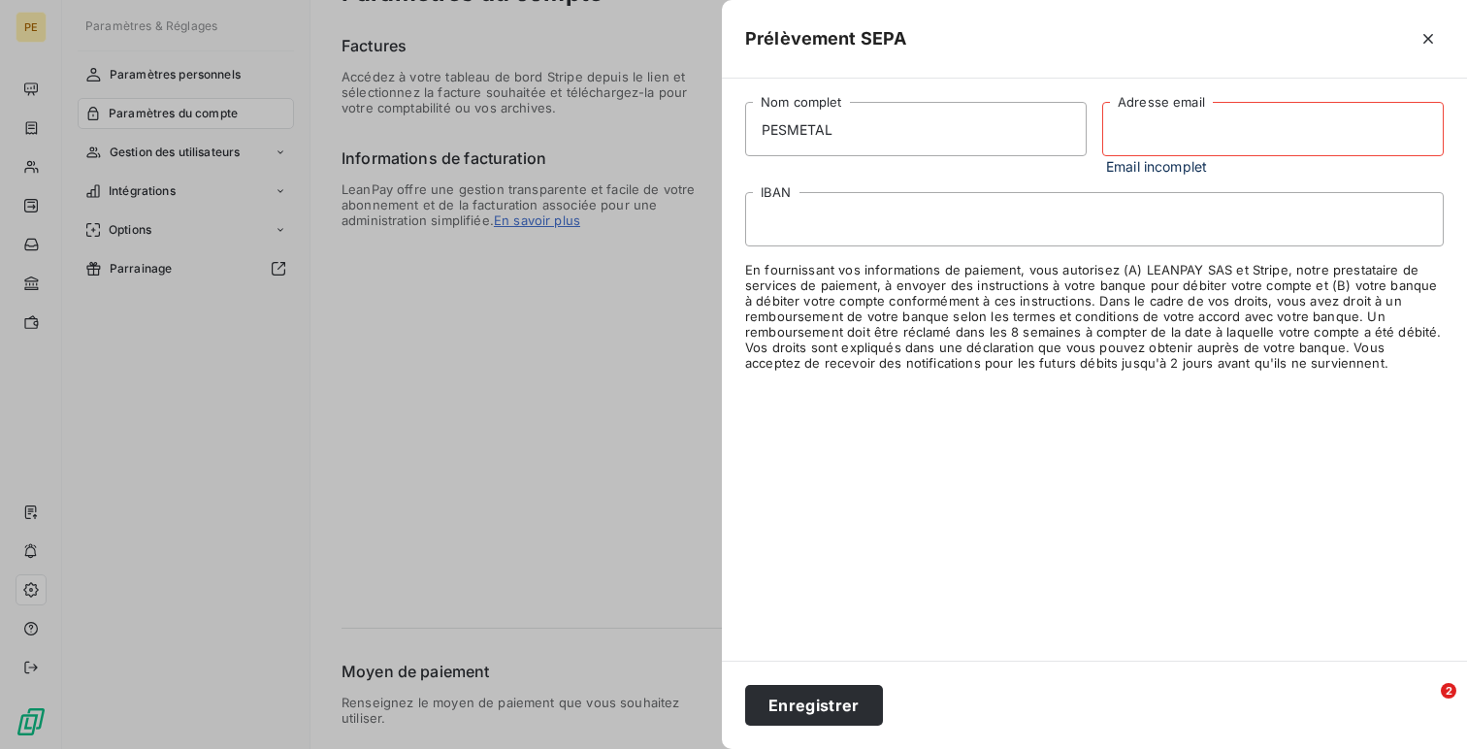
paste input "[EMAIL_ADDRESS][DOMAIN_NAME]"
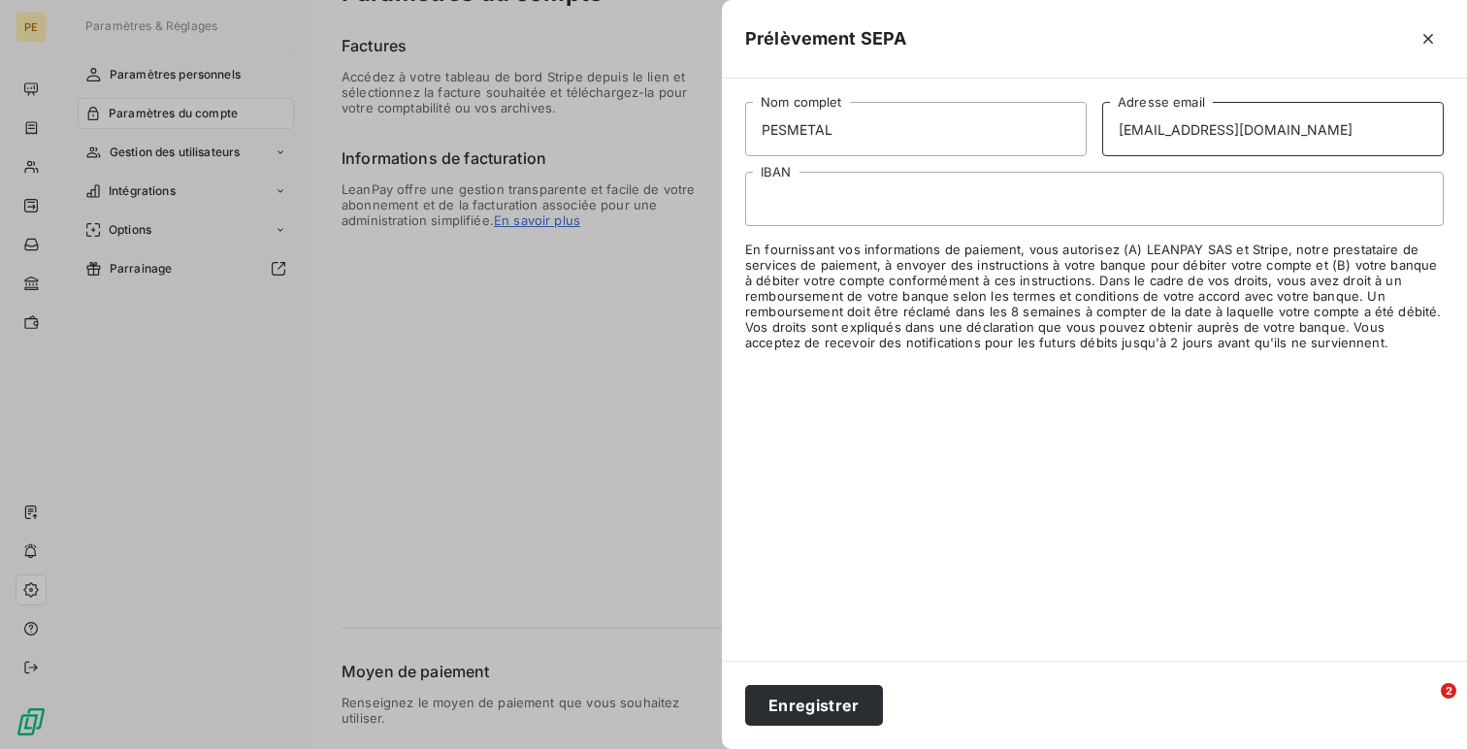
type input "[EMAIL_ADDRESS][DOMAIN_NAME]"
click at [1005, 368] on div "PESMETAL Nom complet [EMAIL_ADDRESS][DOMAIN_NAME] Adresse email IBAN En fournis…" at bounding box center [1094, 370] width 745 height 582
click at [775, 704] on button "Enregistrer" at bounding box center [814, 705] width 138 height 41
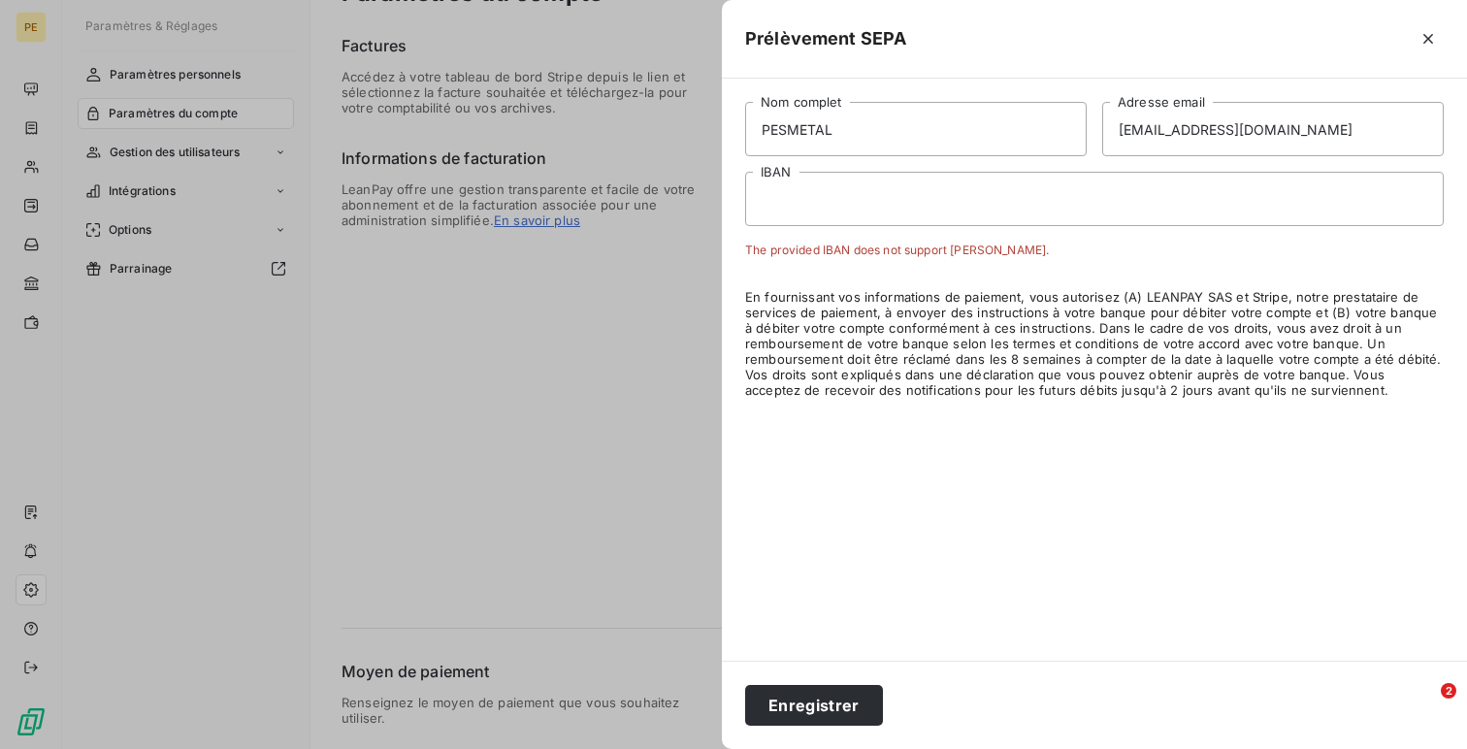
click at [578, 190] on div at bounding box center [733, 374] width 1467 height 749
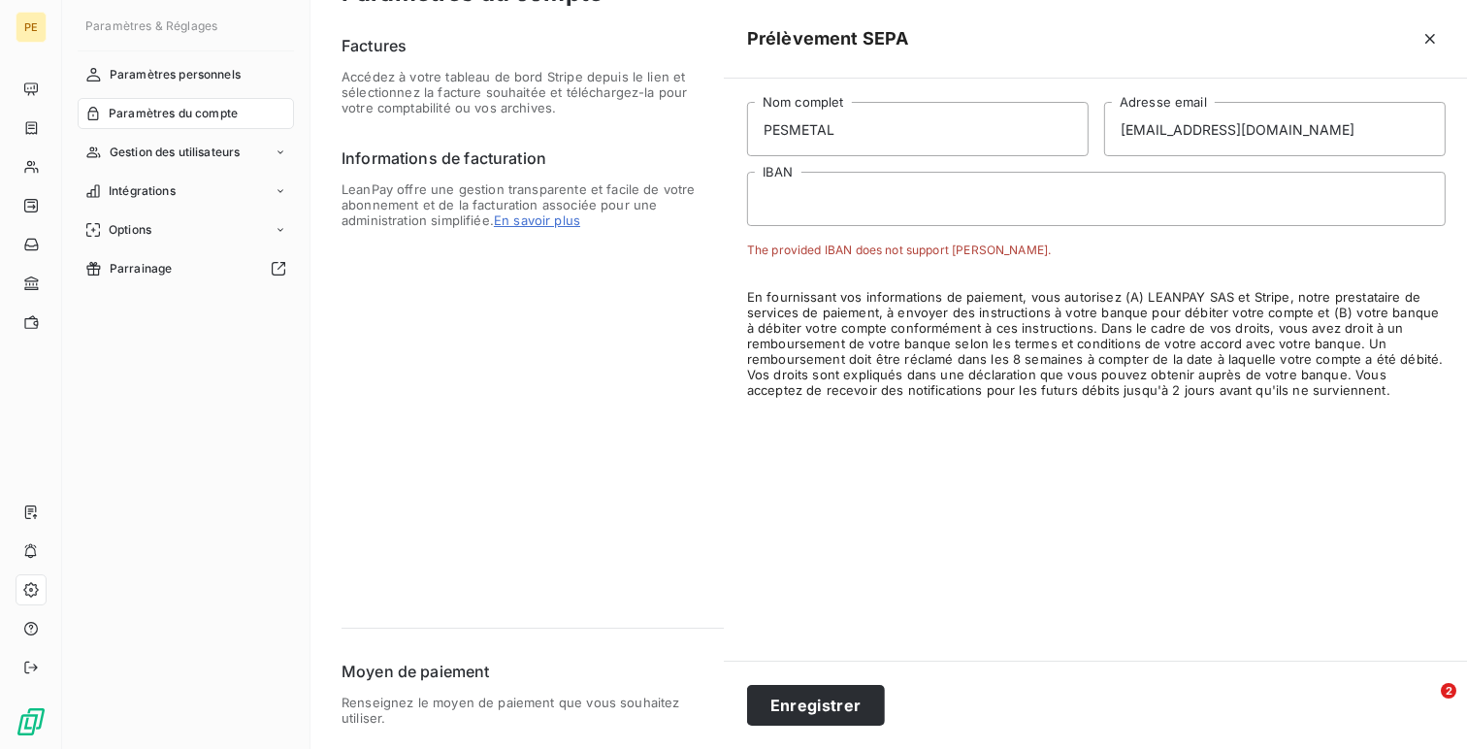
scroll to position [152, 0]
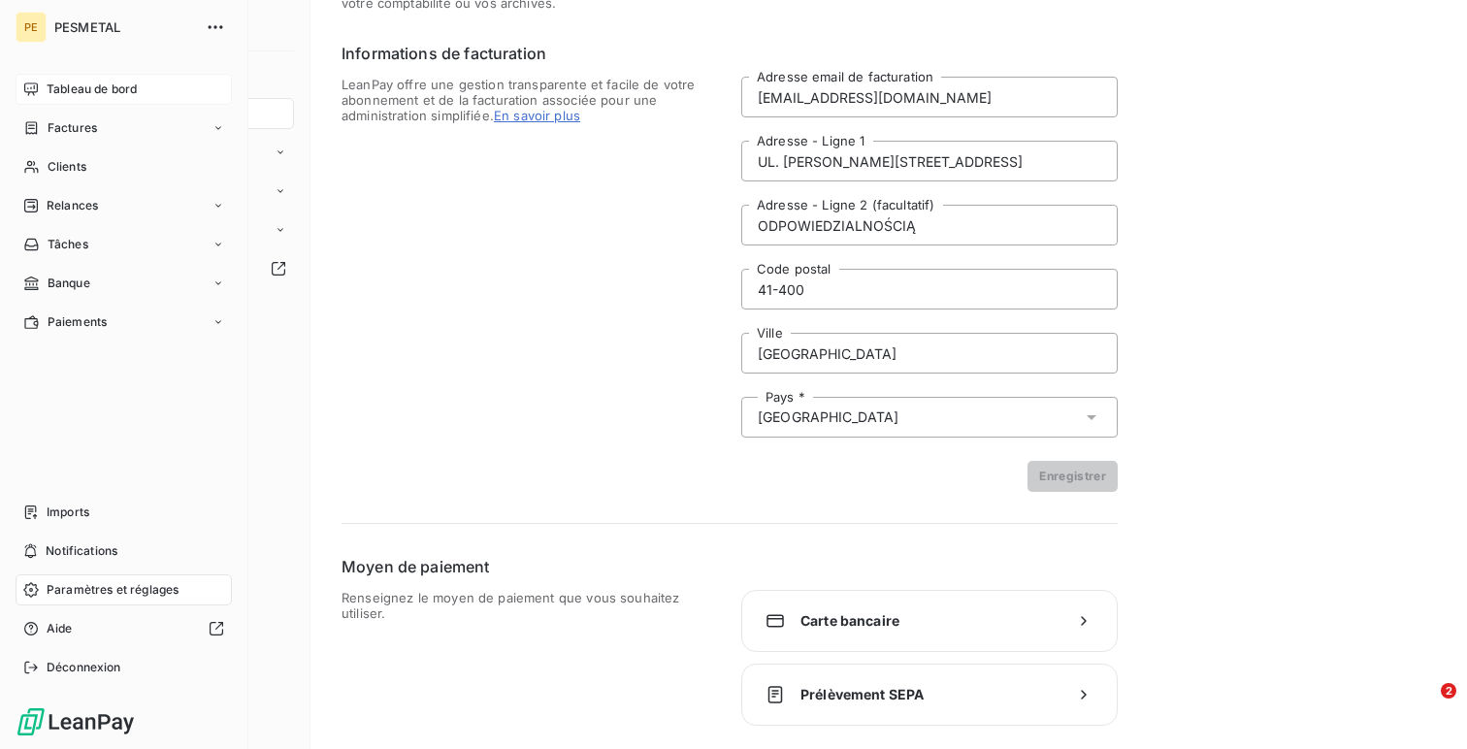
click at [54, 85] on span "Tableau de bord" at bounding box center [92, 89] width 90 height 17
